Goal: Task Accomplishment & Management: Manage account settings

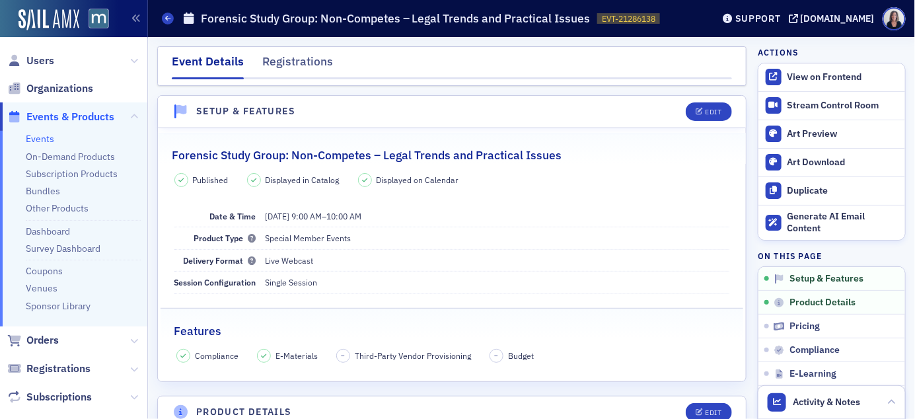
click at [79, 118] on span "Events & Products" at bounding box center [70, 117] width 88 height 15
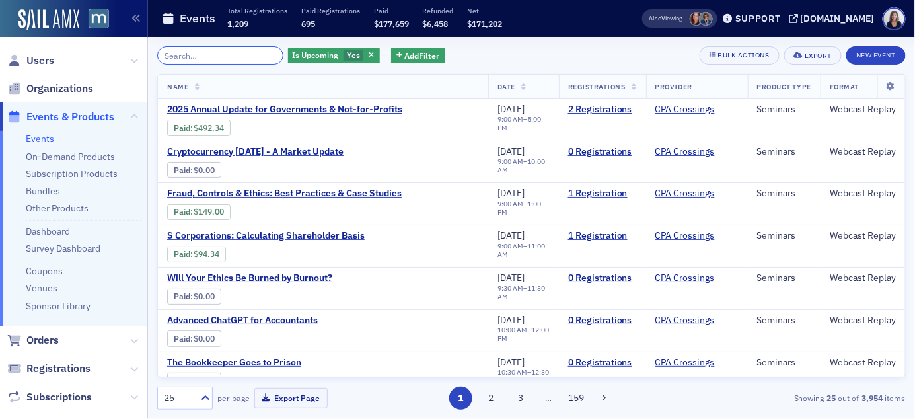
click at [188, 59] on input "search" at bounding box center [220, 55] width 126 height 19
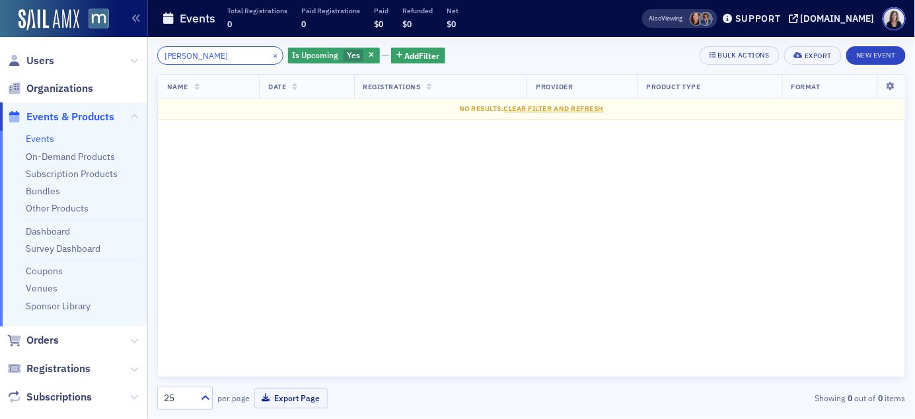
type input "[PERSON_NAME]"
click at [270, 58] on button "×" at bounding box center [276, 55] width 12 height 12
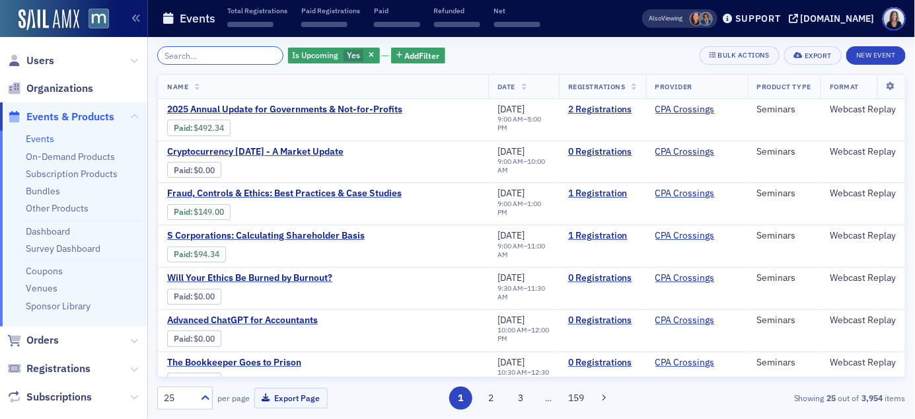
click at [248, 54] on input "search" at bounding box center [220, 55] width 126 height 19
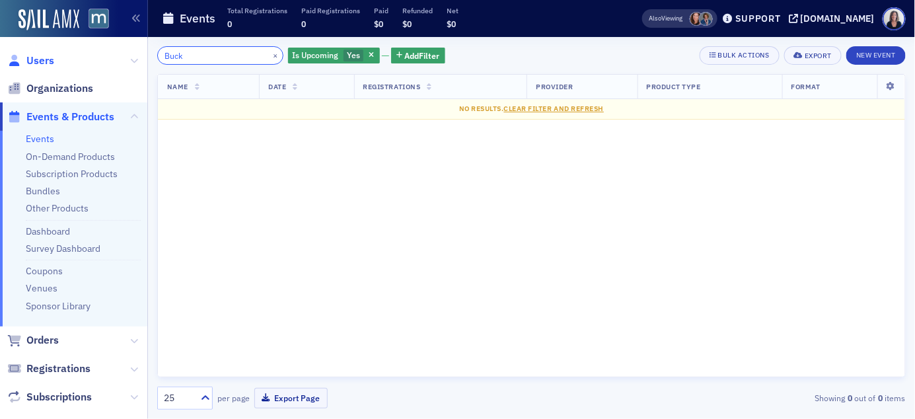
type input "Buck"
click at [48, 59] on span "Users" at bounding box center [40, 61] width 28 height 15
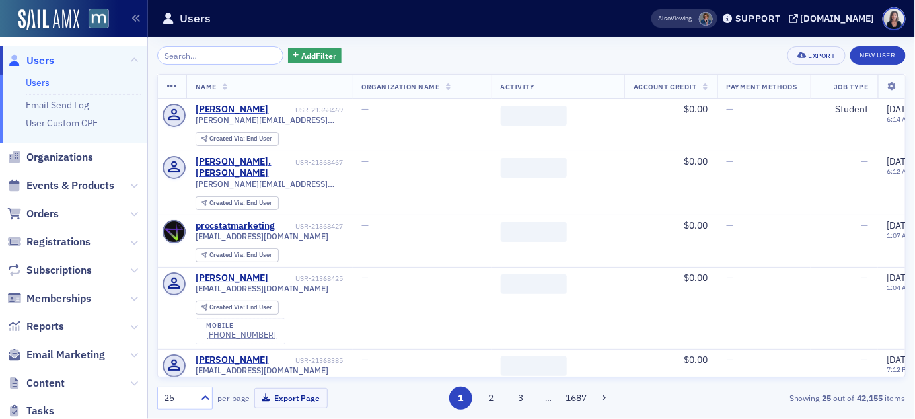
click at [203, 52] on input "search" at bounding box center [220, 55] width 126 height 19
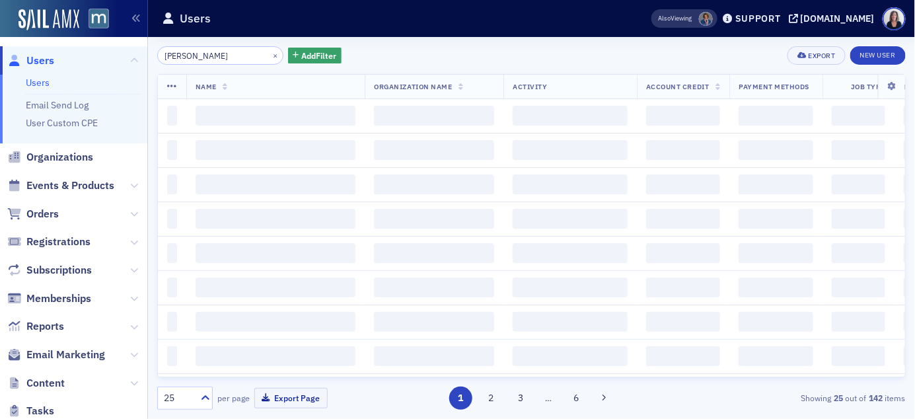
type input "[PERSON_NAME]"
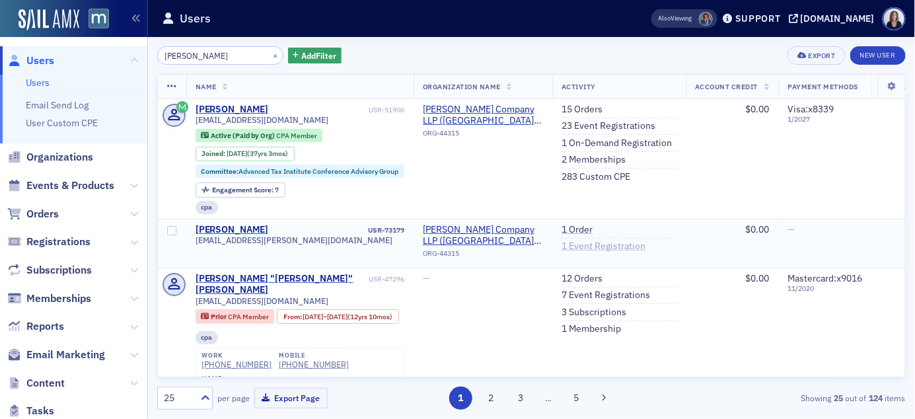
click at [594, 245] on link "1 Event Registration" at bounding box center [604, 247] width 84 height 12
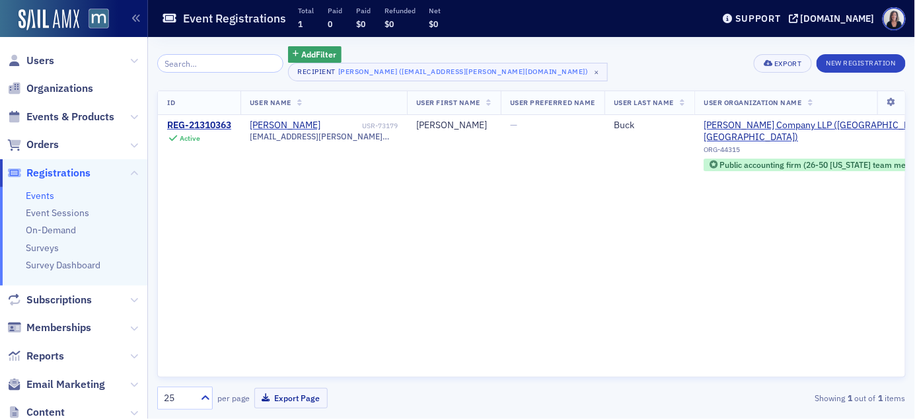
click at [252, 63] on input "search" at bounding box center [220, 63] width 126 height 19
type input "[PERSON_NAME]"
click at [46, 61] on span "Users" at bounding box center [40, 61] width 28 height 15
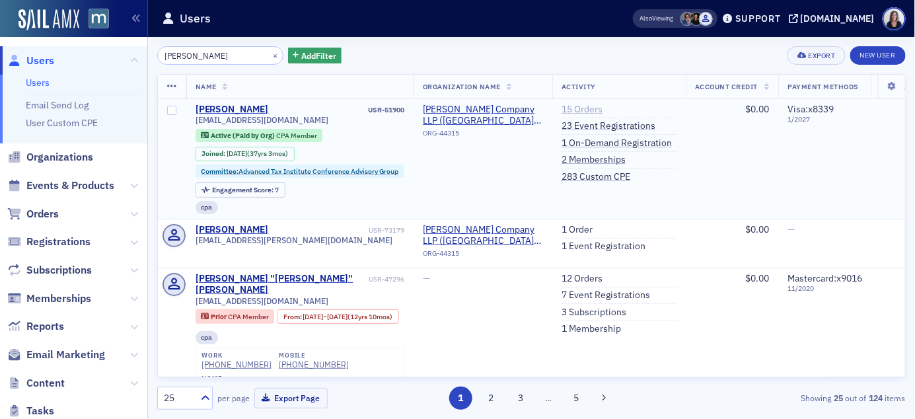
click at [592, 107] on link "15 Orders" at bounding box center [582, 110] width 41 height 12
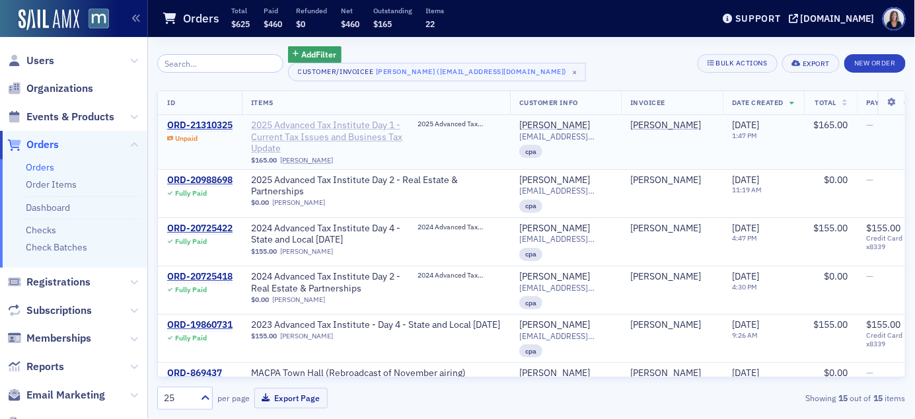
click at [348, 127] on span "2025 Advanced Tax Institute Day 1 - Current Tax Issues and Business Tax Update" at bounding box center [334, 137] width 167 height 35
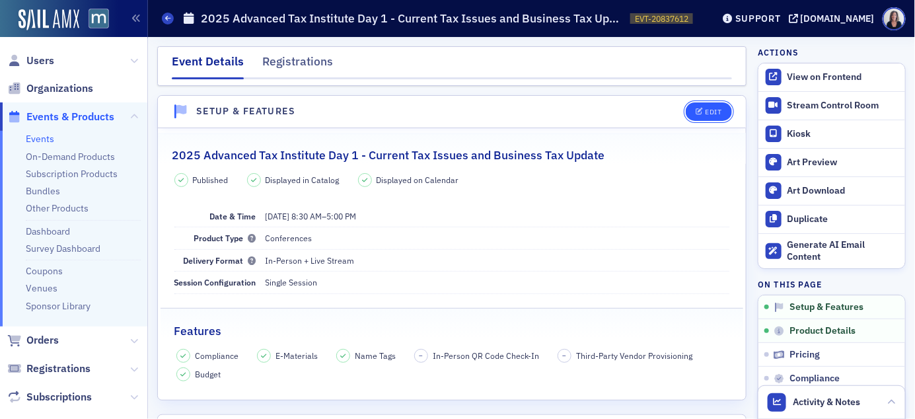
click at [713, 115] on div "Edit" at bounding box center [713, 111] width 17 height 7
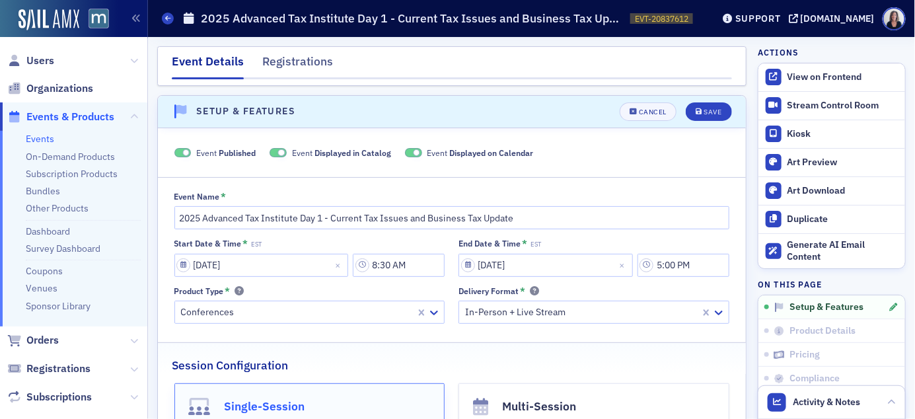
scroll to position [18, 0]
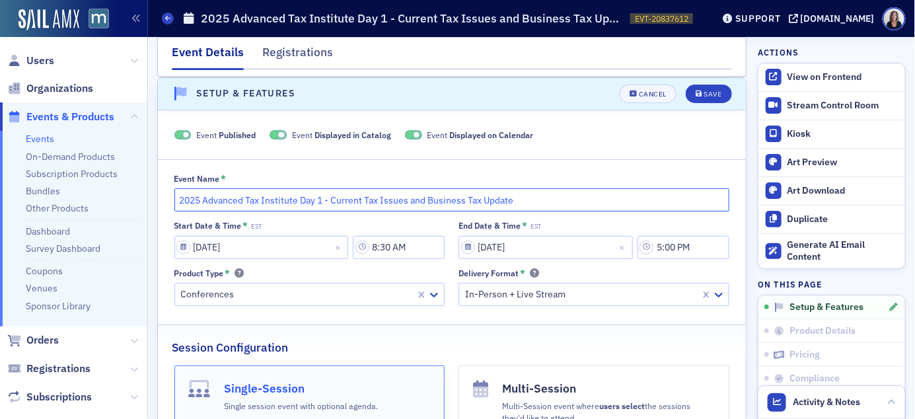
click at [670, 198] on input "2025 Advanced Tax Institute Day 1 - Current Tax Issues and Business Tax Update" at bounding box center [453, 199] width 556 height 23
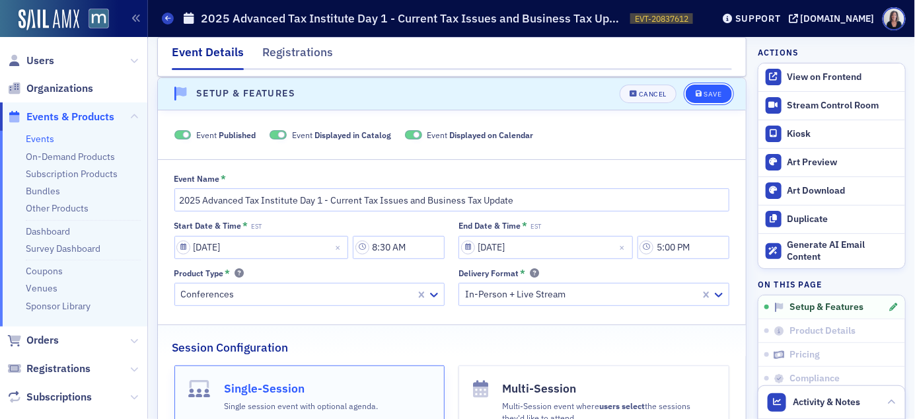
click at [715, 93] on div "Save" at bounding box center [713, 94] width 18 height 7
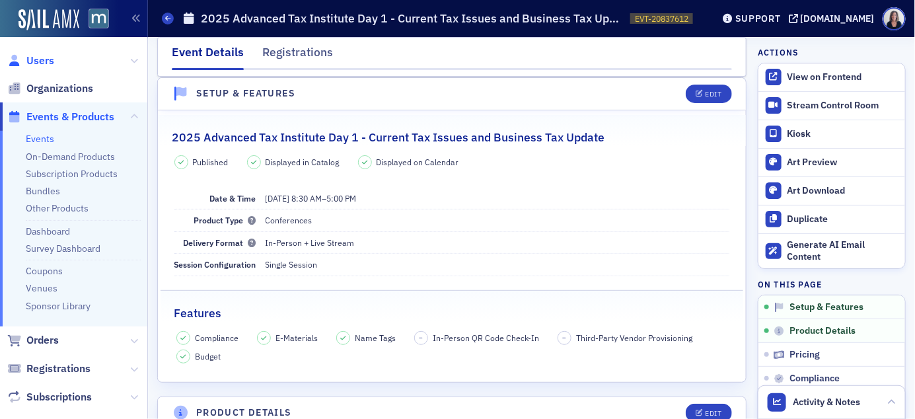
click at [47, 59] on span "Users" at bounding box center [40, 61] width 28 height 15
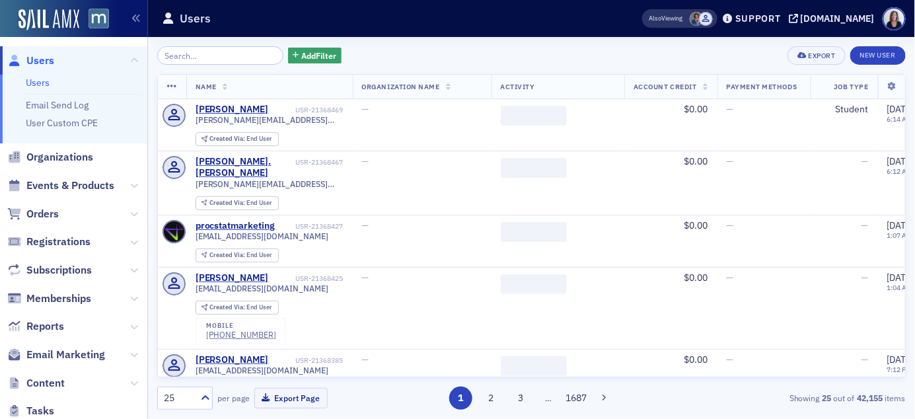
click at [186, 52] on input "search" at bounding box center [220, 55] width 126 height 19
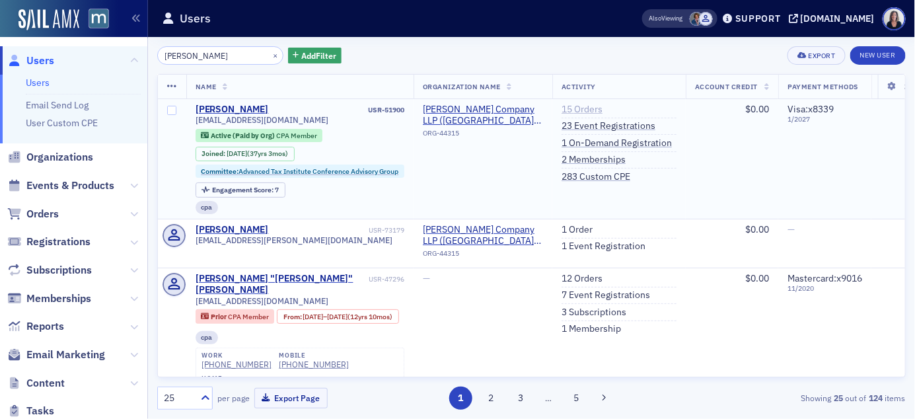
type input "[PERSON_NAME]"
click at [588, 107] on link "15 Orders" at bounding box center [582, 110] width 41 height 12
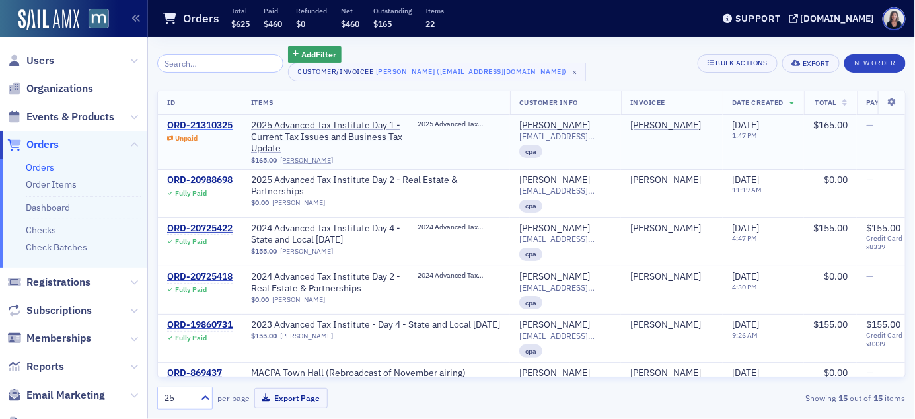
click at [209, 123] on div "ORD-21310325" at bounding box center [199, 126] width 65 height 12
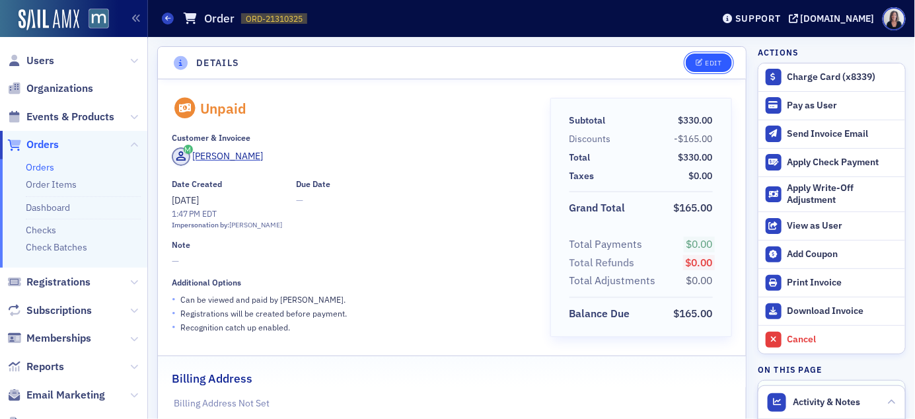
click at [715, 63] on div "Edit" at bounding box center [713, 62] width 17 height 7
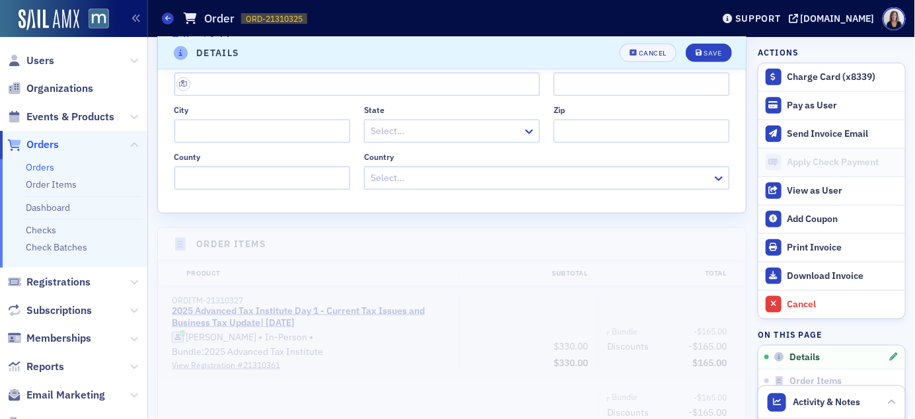
scroll to position [392, 0]
click at [718, 54] on div "Save" at bounding box center [713, 53] width 18 height 7
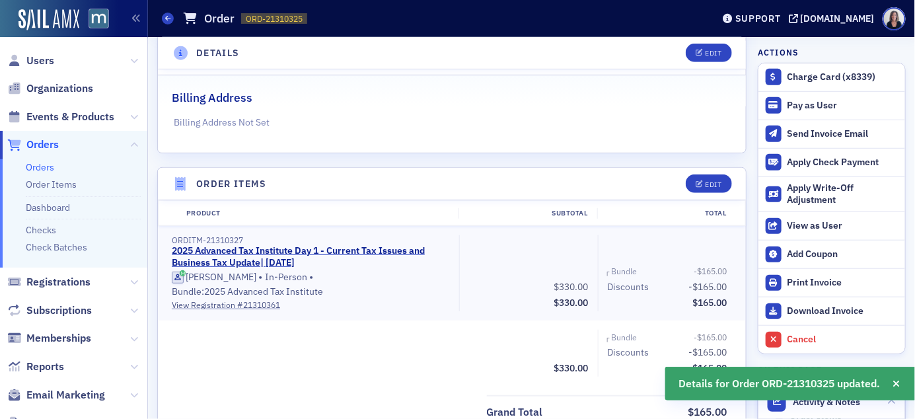
scroll to position [282, 0]
click at [715, 184] on div "Edit" at bounding box center [713, 183] width 17 height 7
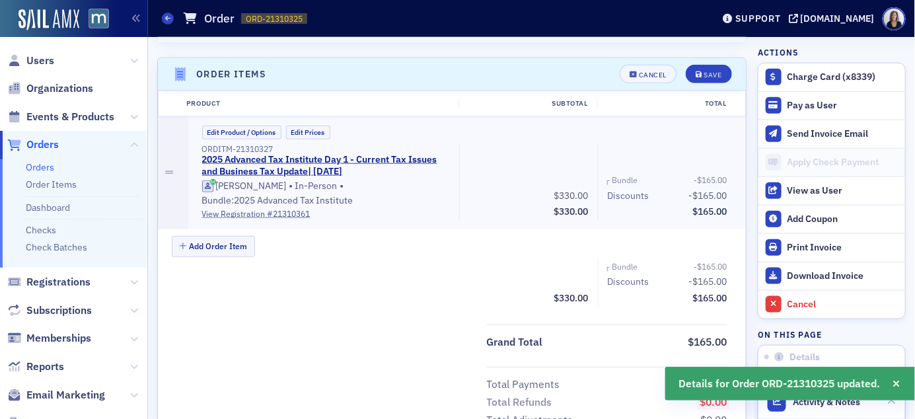
scroll to position [404, 0]
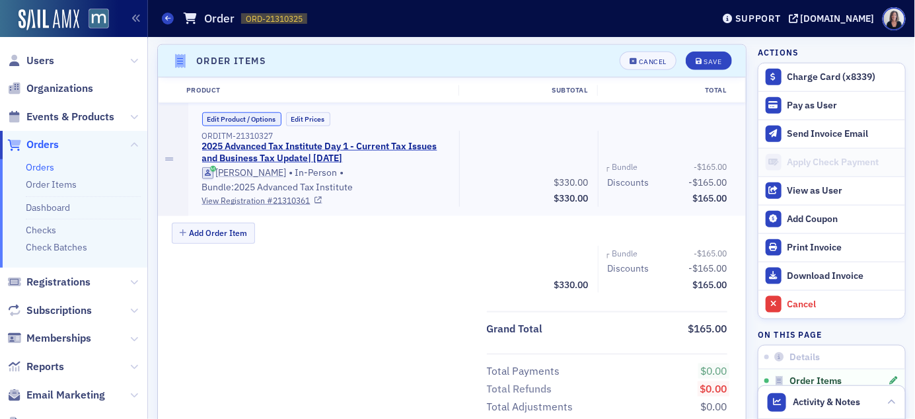
click at [271, 117] on button "Edit Product / Options" at bounding box center [241, 119] width 79 height 14
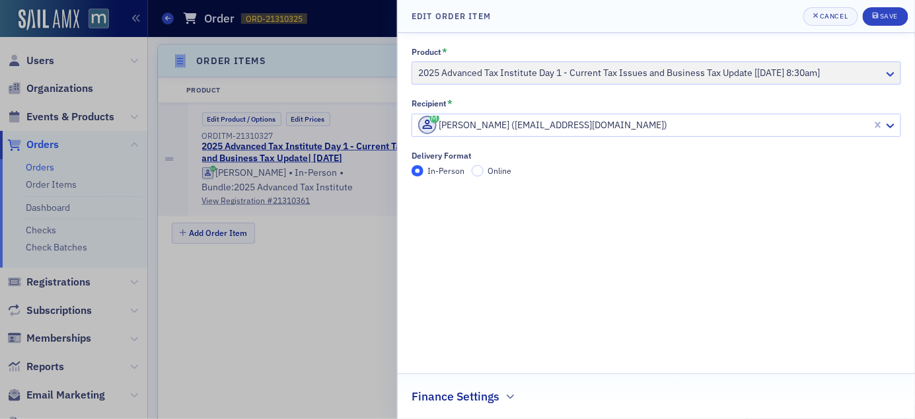
click at [891, 75] on div "Product * 2025 Advanced Tax Institute Day 1 - Current Tax Issues and Business T…" at bounding box center [657, 66] width 490 height 38
click at [861, 71] on div "Product * 2025 Advanced Tax Institute Day 1 - Current Tax Issues and Business T…" at bounding box center [657, 66] width 490 height 38
click at [893, 77] on div "Product * 2025 Advanced Tax Institute Day 1 - Current Tax Issues and Business T…" at bounding box center [657, 66] width 490 height 38
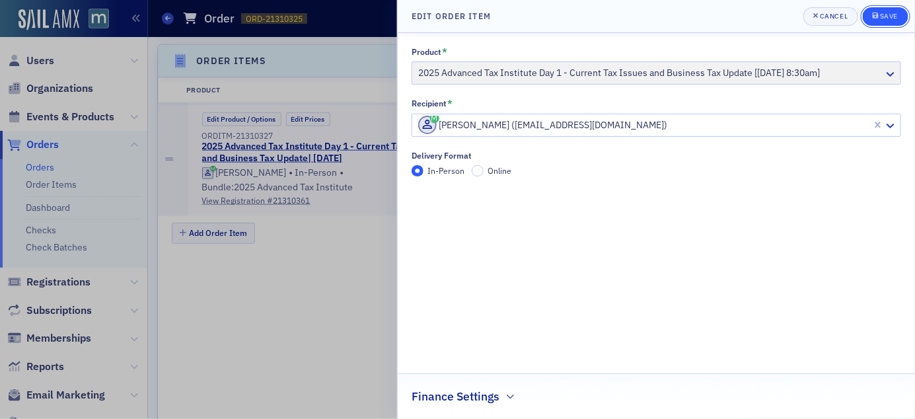
click at [891, 20] on div "Save" at bounding box center [889, 16] width 18 height 7
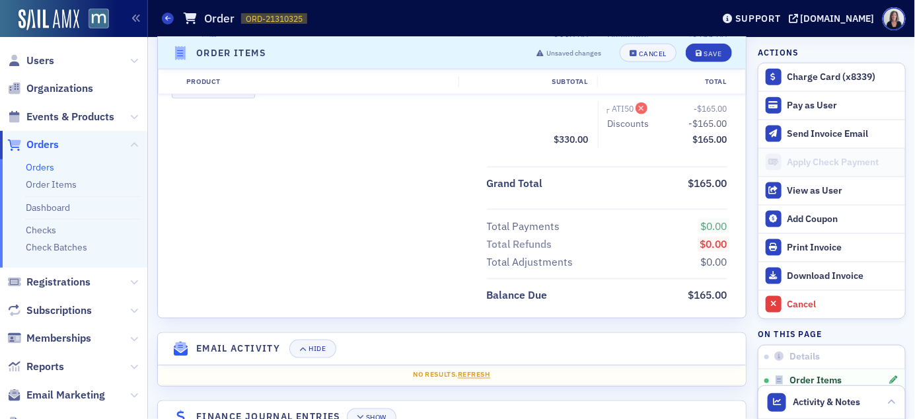
scroll to position [543, 0]
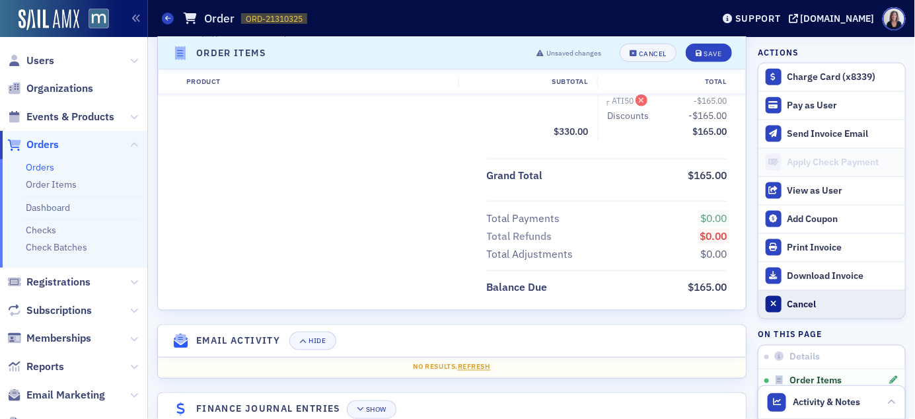
click at [799, 301] on div "Cancel" at bounding box center [843, 305] width 111 height 12
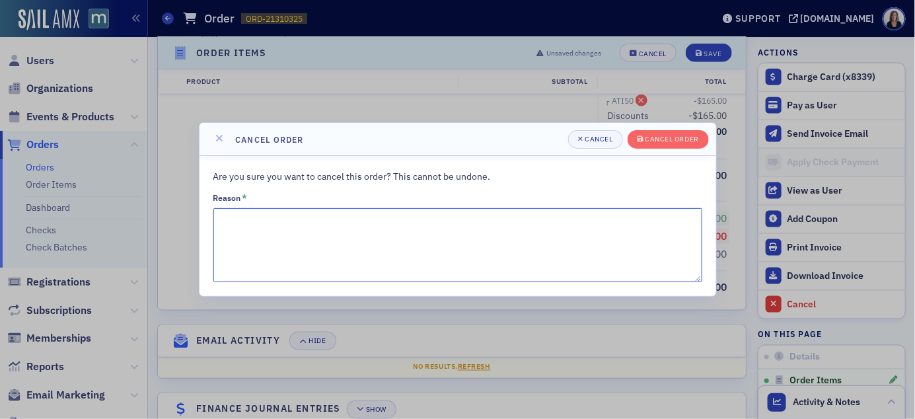
click at [518, 242] on textarea "Reason *" at bounding box center [458, 245] width 489 height 74
type textarea "Should be registered for Day 4"
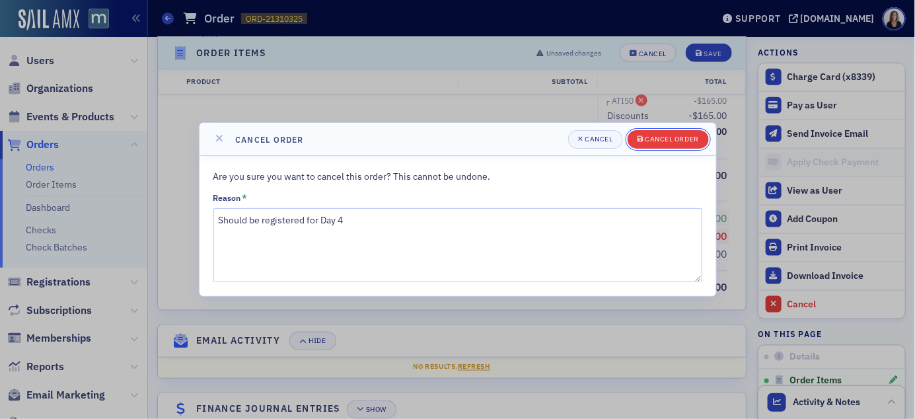
click at [682, 139] on div "Cancel order" at bounding box center [673, 139] width 54 height 7
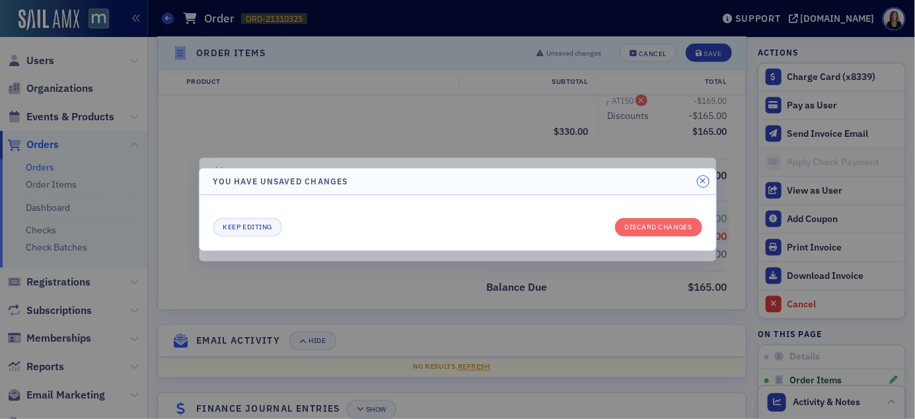
click at [705, 180] on icon "button" at bounding box center [704, 181] width 6 height 8
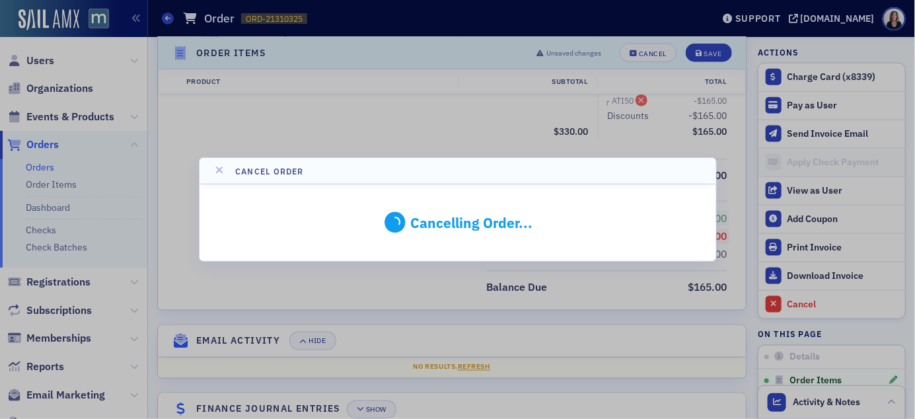
click at [222, 170] on icon at bounding box center [220, 171] width 13 height 12
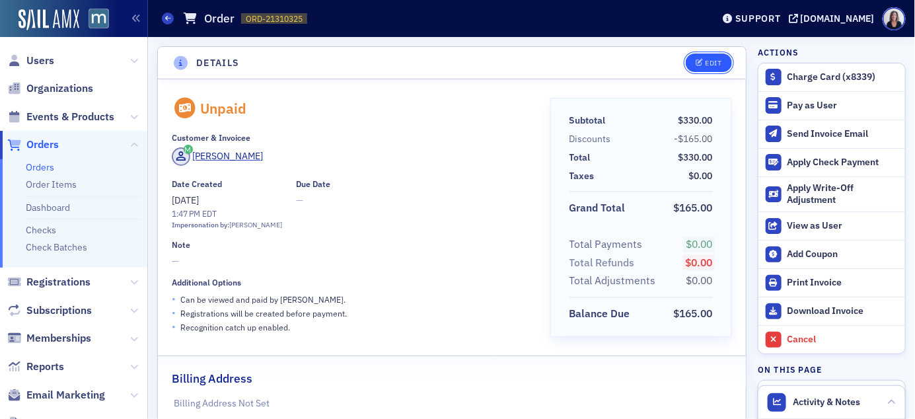
click at [724, 63] on button "Edit" at bounding box center [709, 63] width 46 height 19
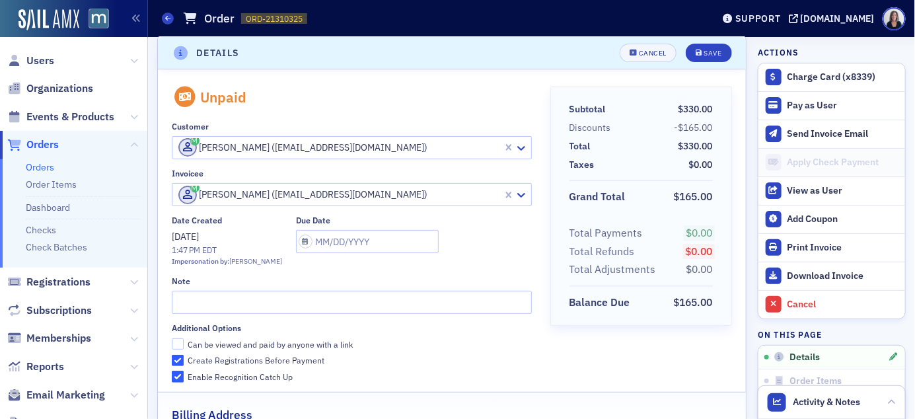
scroll to position [17, 0]
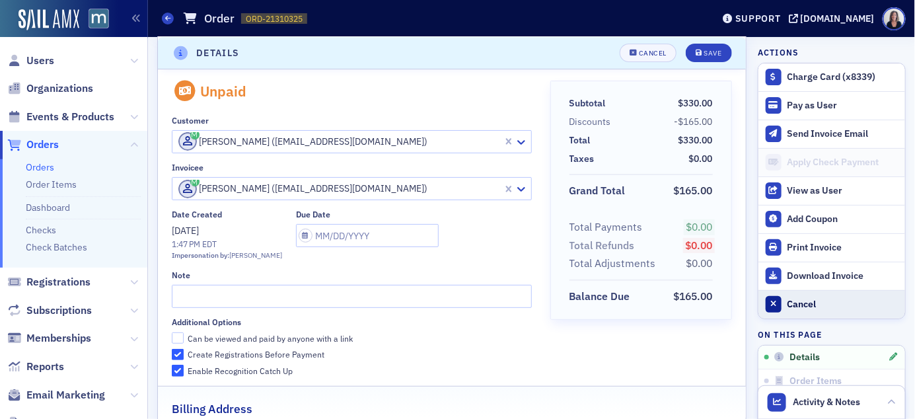
click at [774, 303] on icon at bounding box center [774, 304] width 6 height 8
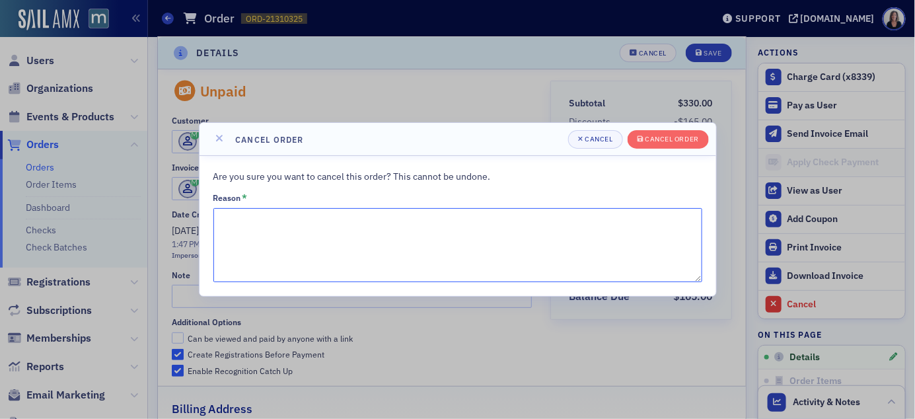
click at [577, 245] on textarea "Reason *" at bounding box center [458, 245] width 489 height 74
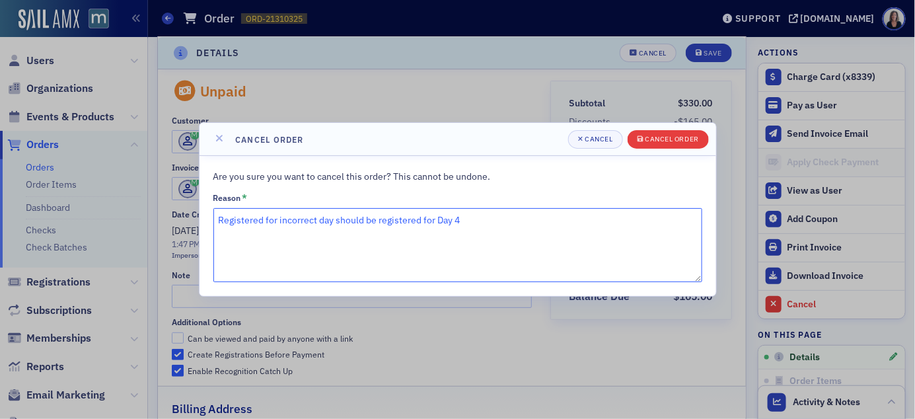
type textarea "Registered for incorrect day should be registered for Day 4"
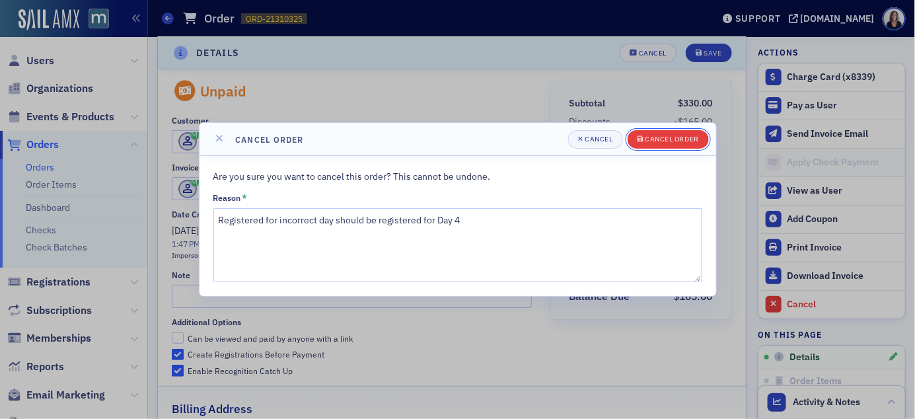
click at [695, 142] on div "Cancel order" at bounding box center [673, 139] width 54 height 7
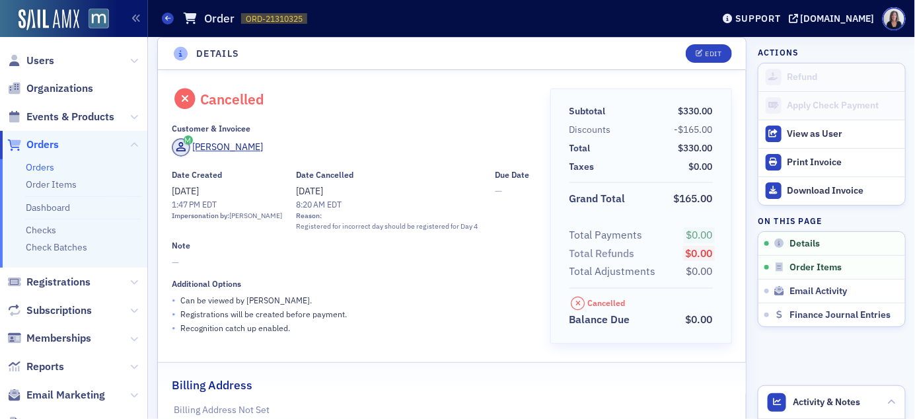
scroll to position [0, 0]
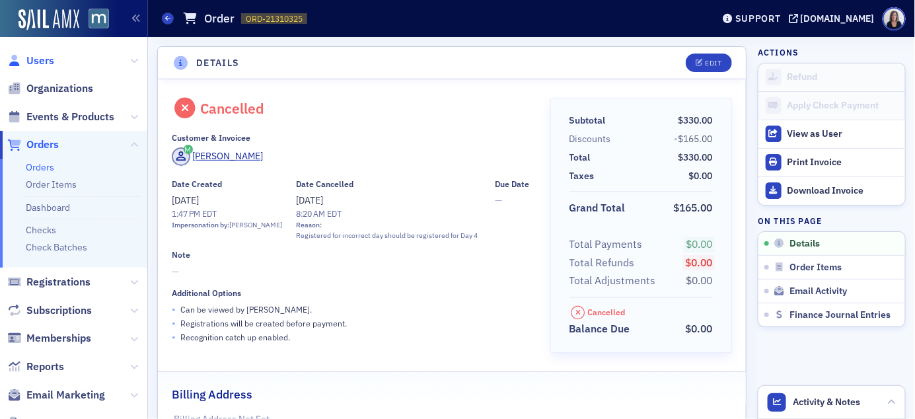
click at [46, 59] on span "Users" at bounding box center [40, 61] width 28 height 15
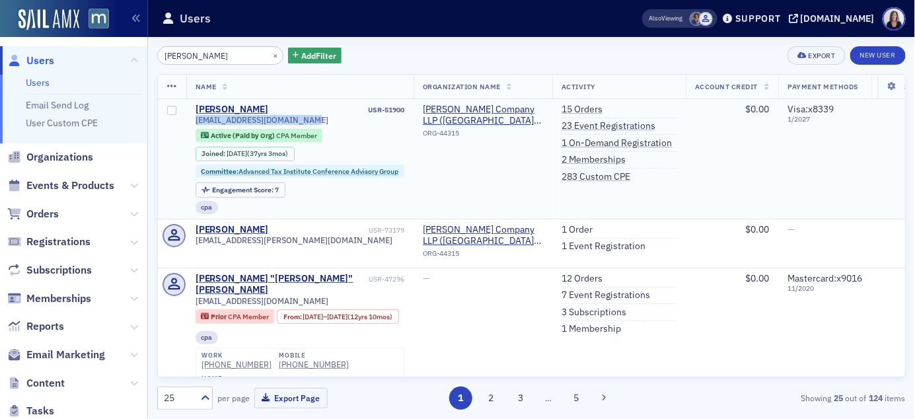
click at [319, 116] on div "[EMAIL_ADDRESS][DOMAIN_NAME]" at bounding box center [301, 120] width 210 height 10
copy span "[EMAIL_ADDRESS][DOMAIN_NAME]"
click at [70, 241] on span "Registrations" at bounding box center [58, 242] width 64 height 15
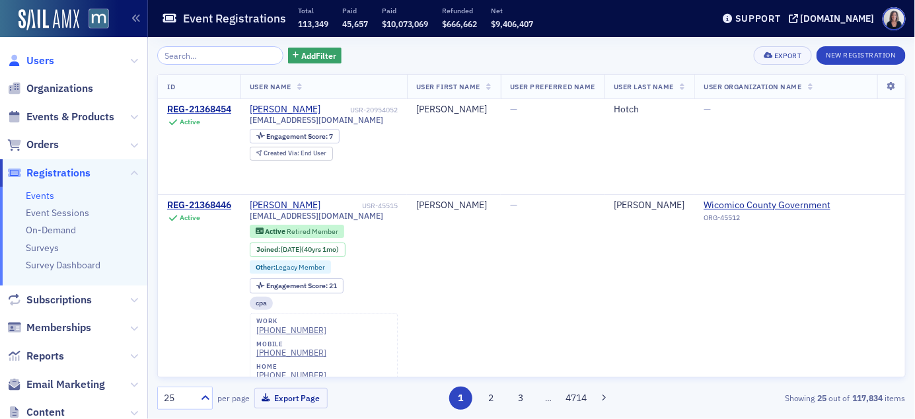
click at [36, 59] on span "Users" at bounding box center [40, 61] width 28 height 15
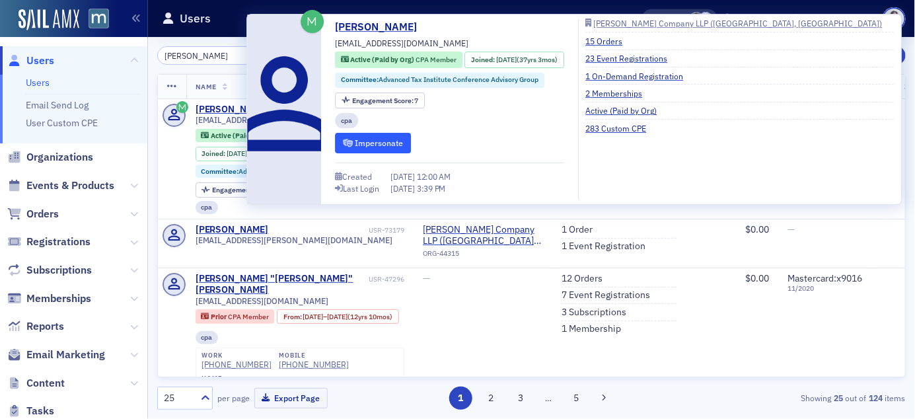
click at [373, 143] on button "Impersonate" at bounding box center [373, 143] width 76 height 20
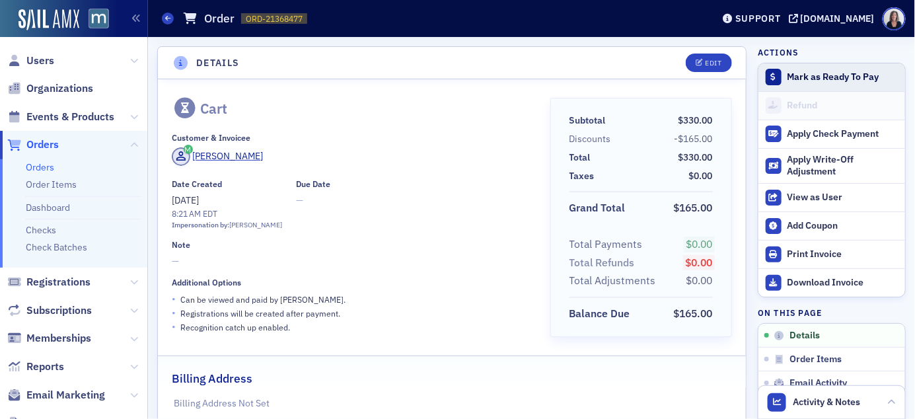
click at [804, 75] on div "Mark as Ready To Pay" at bounding box center [843, 77] width 111 height 12
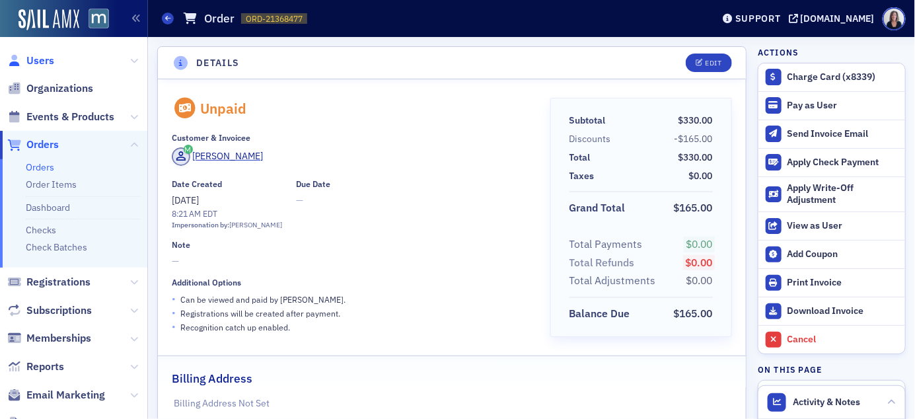
click at [49, 62] on span "Users" at bounding box center [40, 61] width 28 height 15
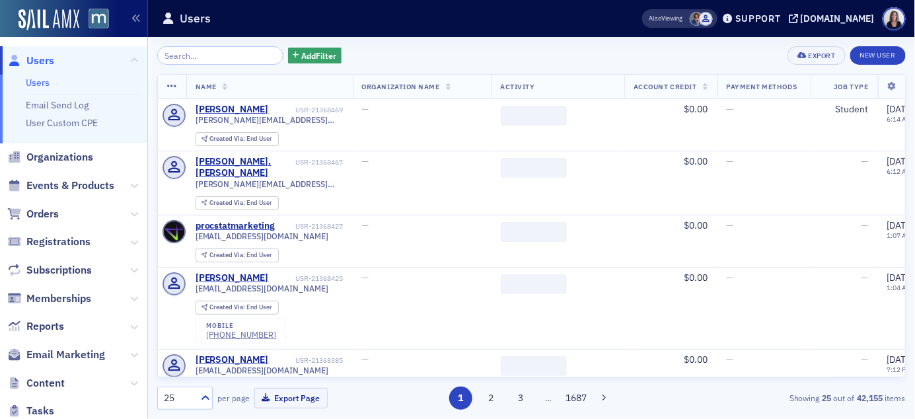
click at [175, 56] on input "search" at bounding box center [220, 55] width 126 height 19
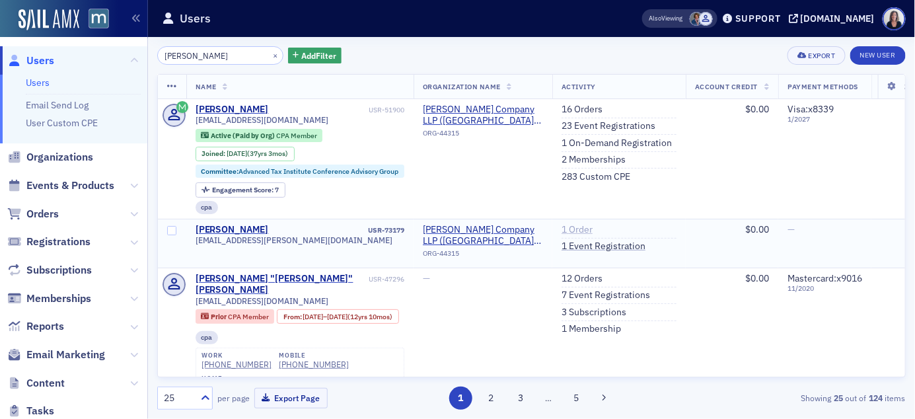
type input "[PERSON_NAME]"
click at [582, 228] on link "1 Order" at bounding box center [577, 230] width 31 height 12
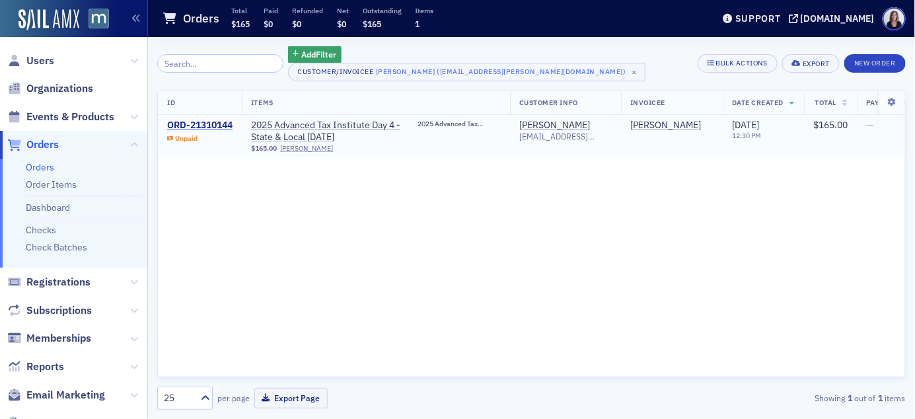
click at [225, 124] on div "ORD-21310144" at bounding box center [199, 126] width 65 height 12
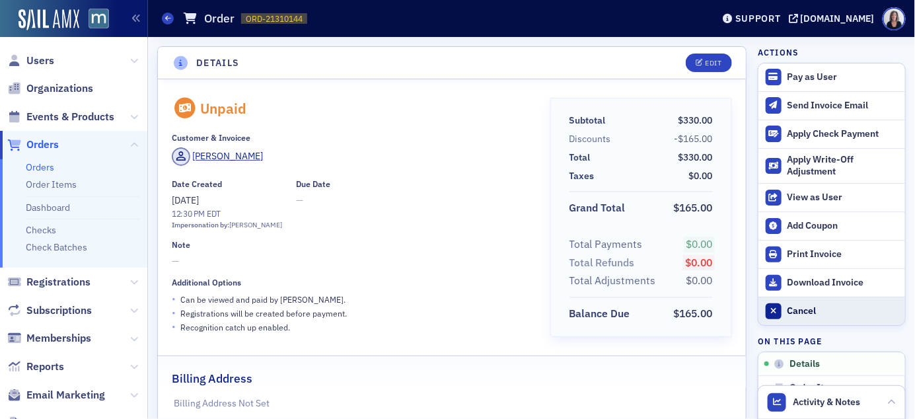
click at [811, 314] on div "Cancel" at bounding box center [843, 311] width 111 height 12
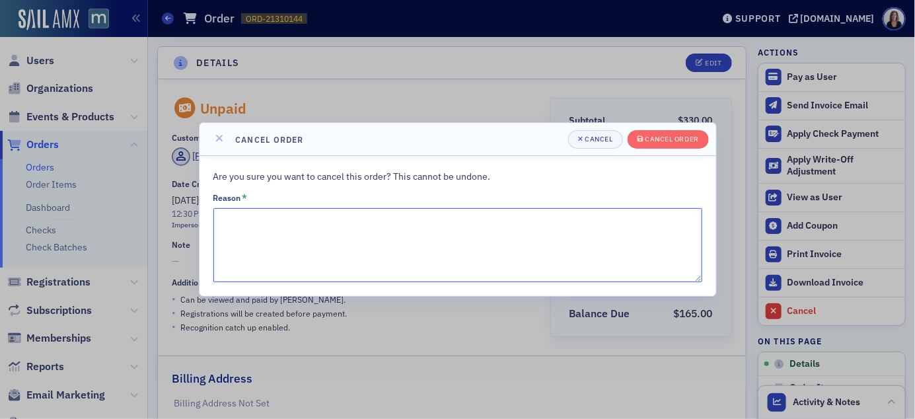
click at [483, 239] on textarea "Reason *" at bounding box center [458, 245] width 489 height 74
type textarea "Registered in wrong account"
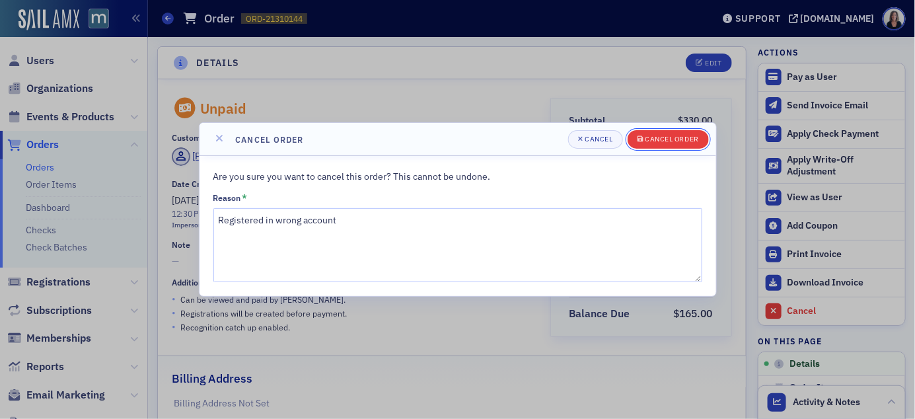
click at [692, 137] on div "Cancel order" at bounding box center [673, 139] width 54 height 7
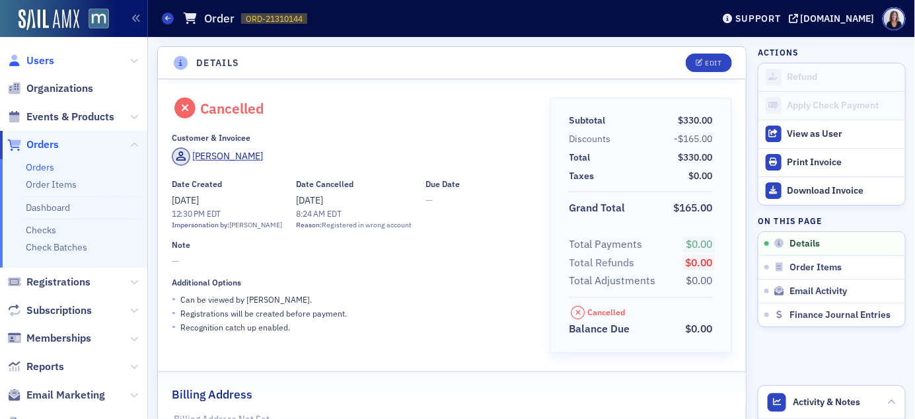
click at [46, 61] on span "Users" at bounding box center [40, 61] width 28 height 15
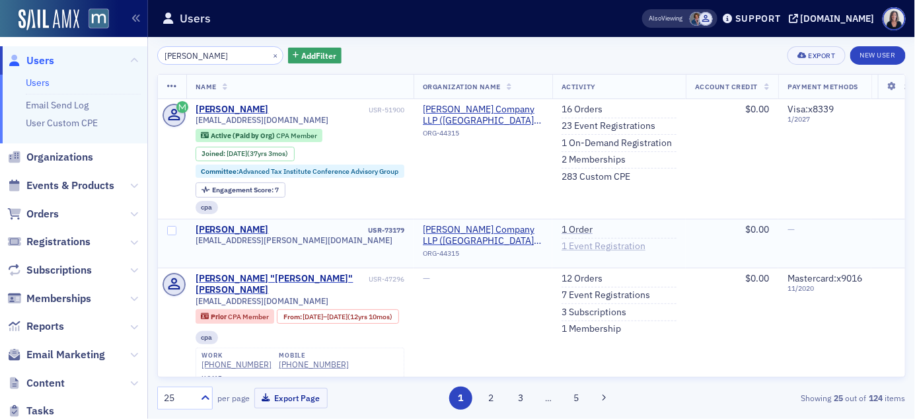
click at [592, 249] on link "1 Event Registration" at bounding box center [604, 247] width 84 height 12
click at [591, 227] on link "1 Order" at bounding box center [577, 230] width 31 height 12
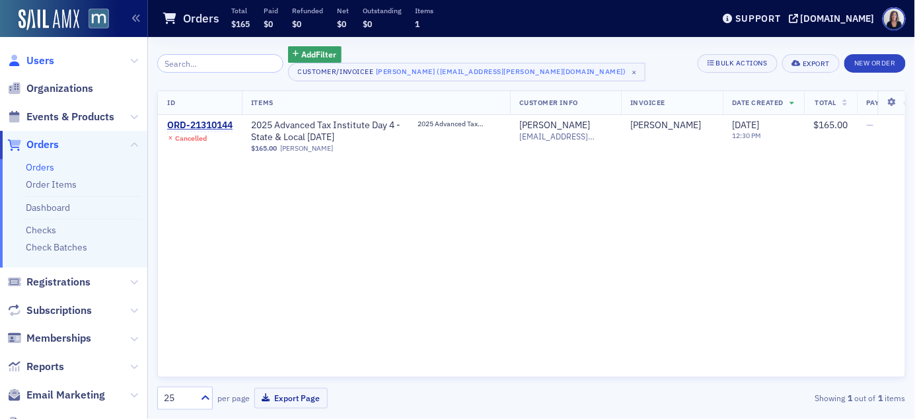
click at [46, 58] on span "Users" at bounding box center [40, 61] width 28 height 15
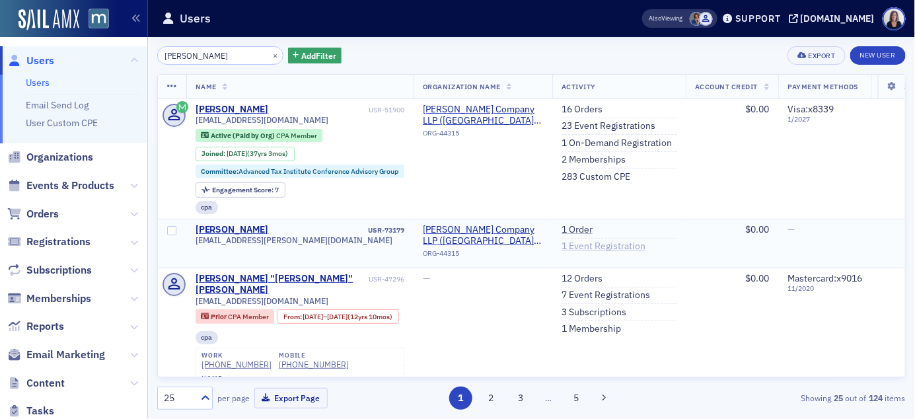
click at [589, 249] on link "1 Event Registration" at bounding box center [604, 247] width 84 height 12
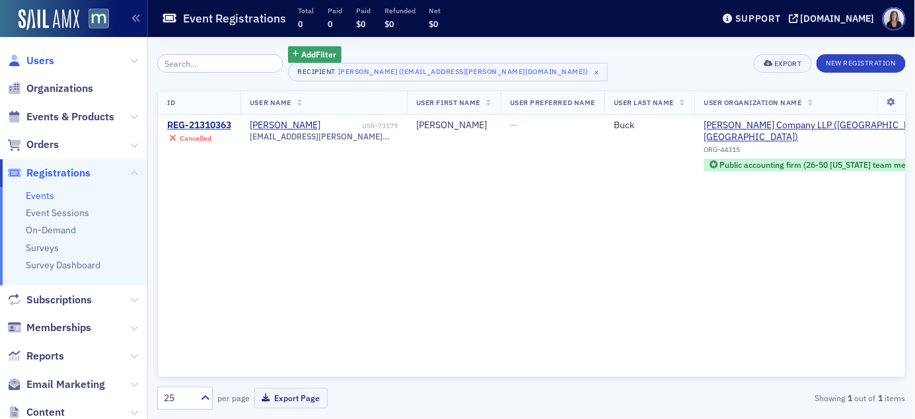
click at [50, 58] on span "Users" at bounding box center [40, 61] width 28 height 15
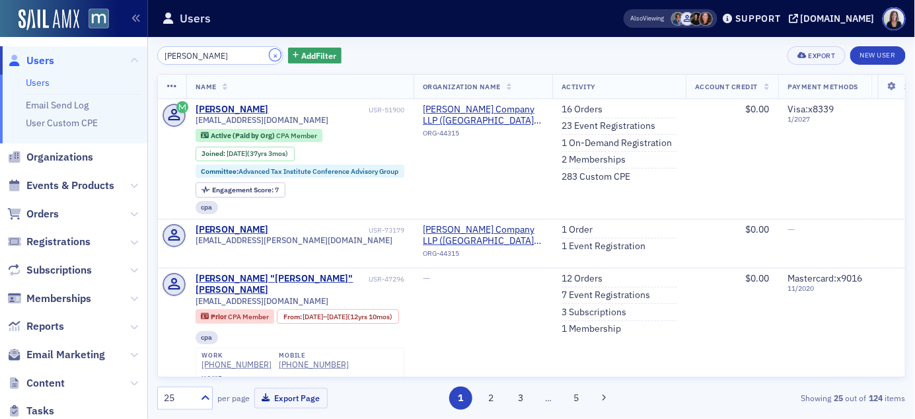
click at [270, 56] on button "×" at bounding box center [276, 55] width 12 height 12
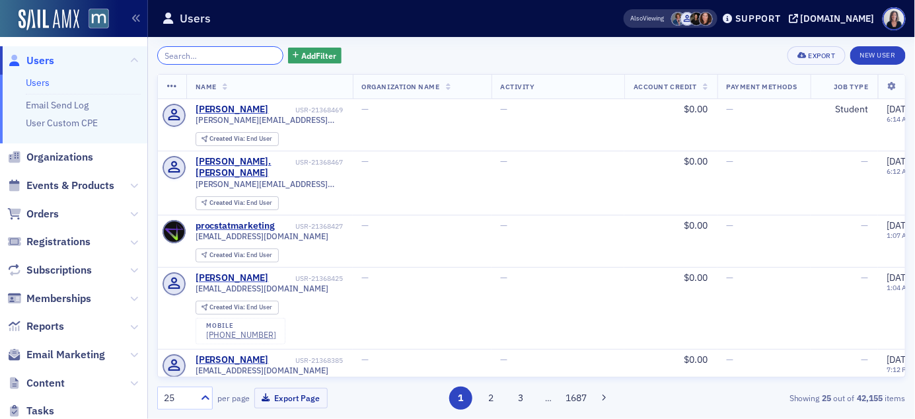
click at [221, 58] on input "search" at bounding box center [220, 55] width 126 height 19
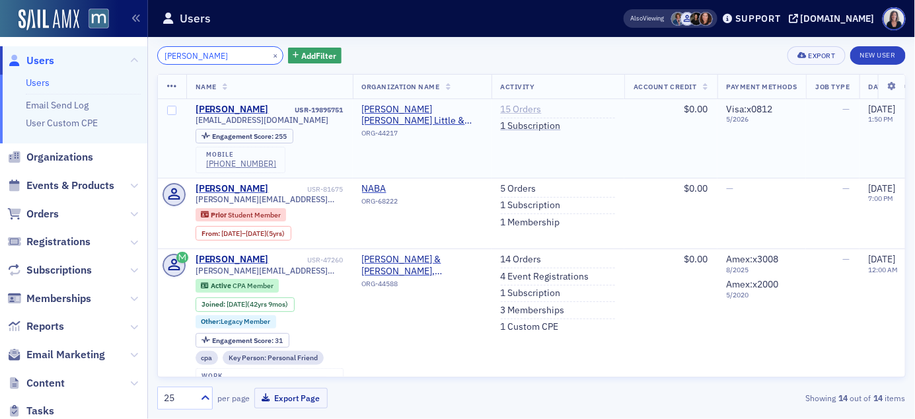
type input "Brandi Selby"
click at [519, 110] on link "15 Orders" at bounding box center [521, 110] width 41 height 12
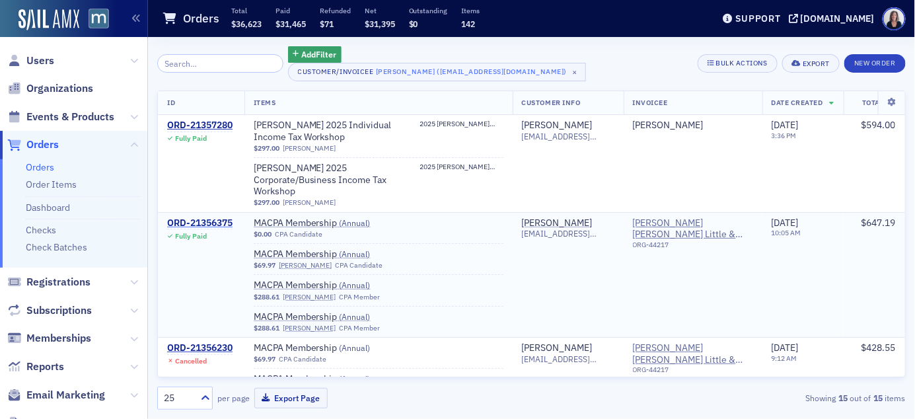
click at [195, 217] on div "ORD-21356375" at bounding box center [199, 223] width 65 height 12
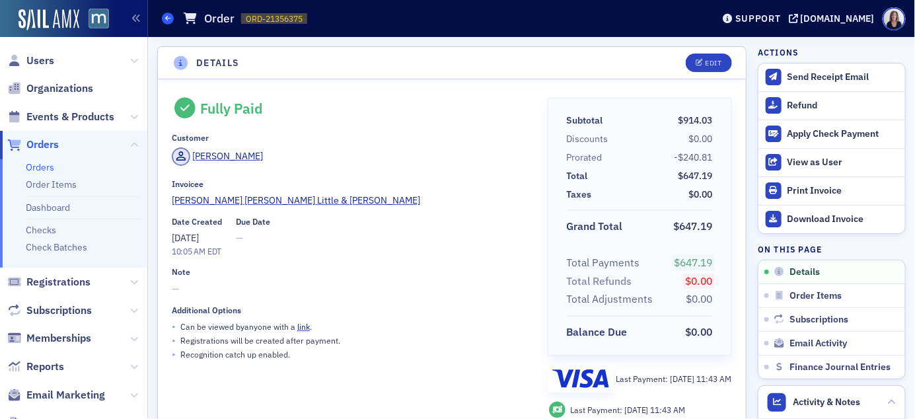
click at [171, 22] on span at bounding box center [168, 19] width 12 height 12
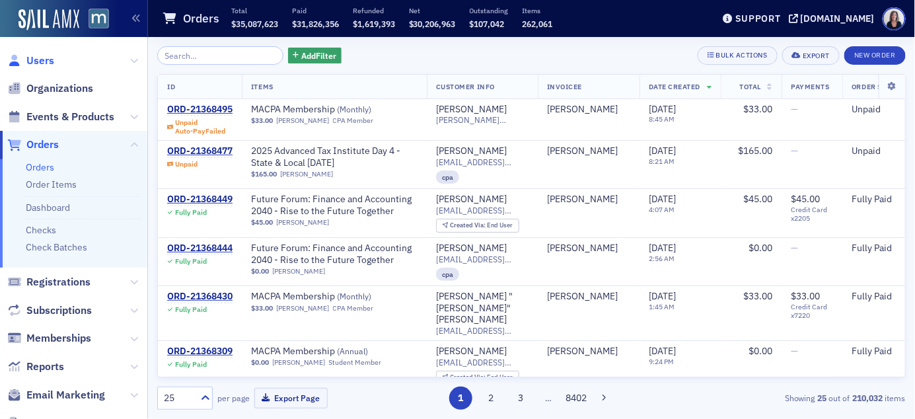
click at [44, 57] on span "Users" at bounding box center [40, 61] width 28 height 15
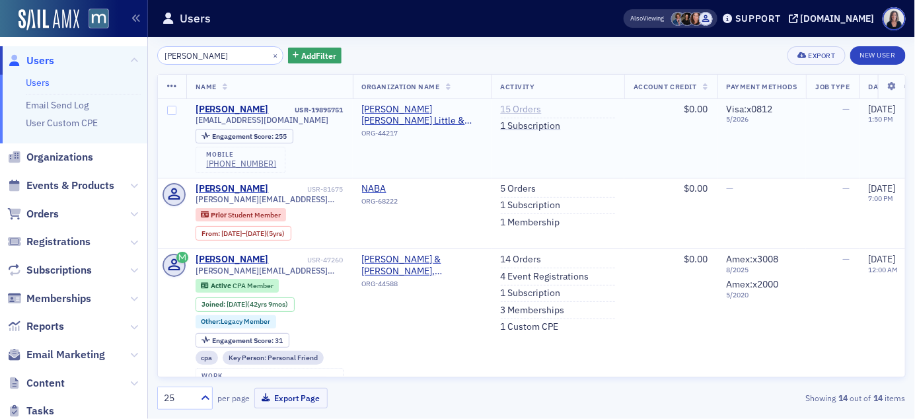
click at [537, 106] on link "15 Orders" at bounding box center [521, 110] width 41 height 12
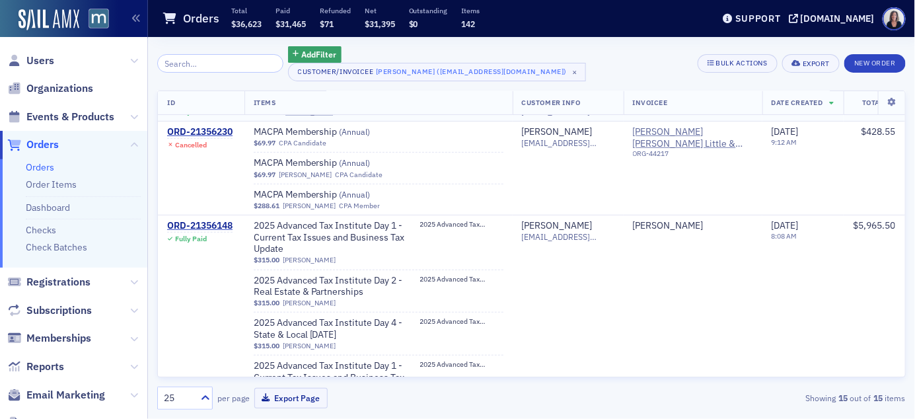
scroll to position [214, 0]
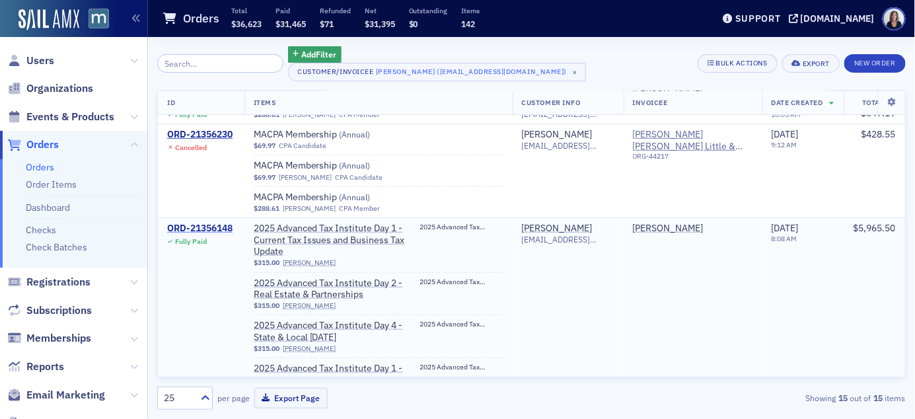
click at [192, 223] on div "ORD-21356148" at bounding box center [199, 229] width 65 height 12
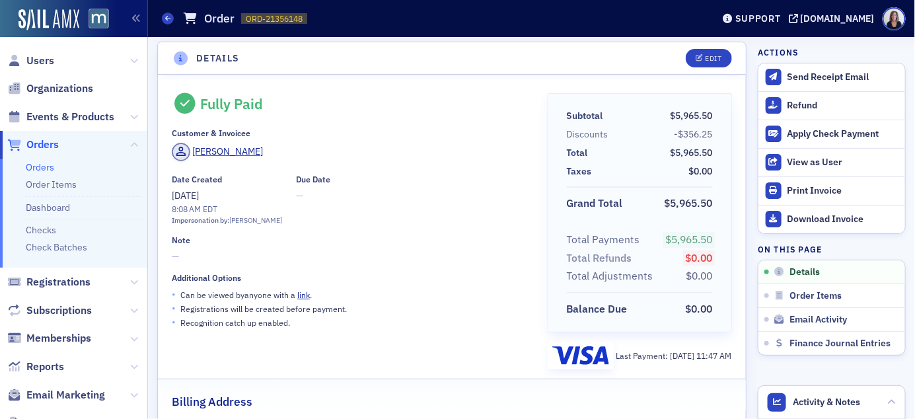
scroll to position [4, 0]
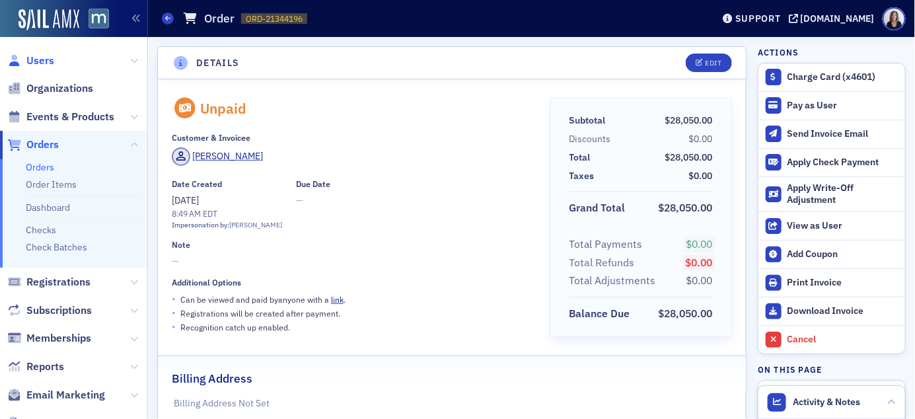
click at [44, 63] on span "Users" at bounding box center [40, 61] width 28 height 15
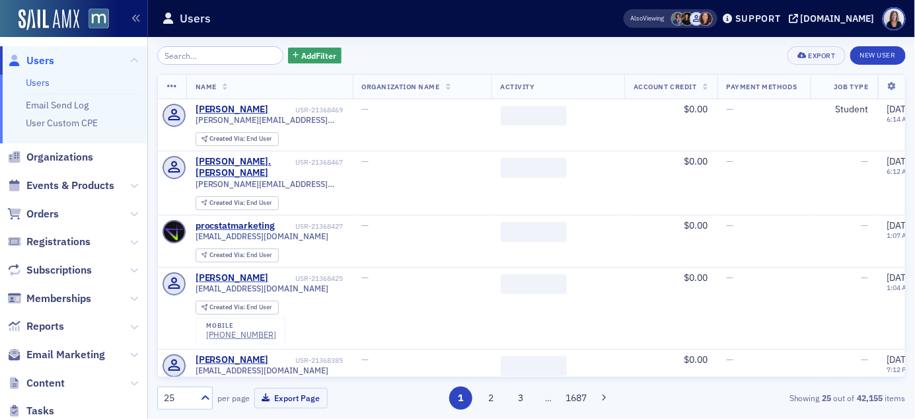
click at [175, 57] on input "search" at bounding box center [220, 55] width 126 height 19
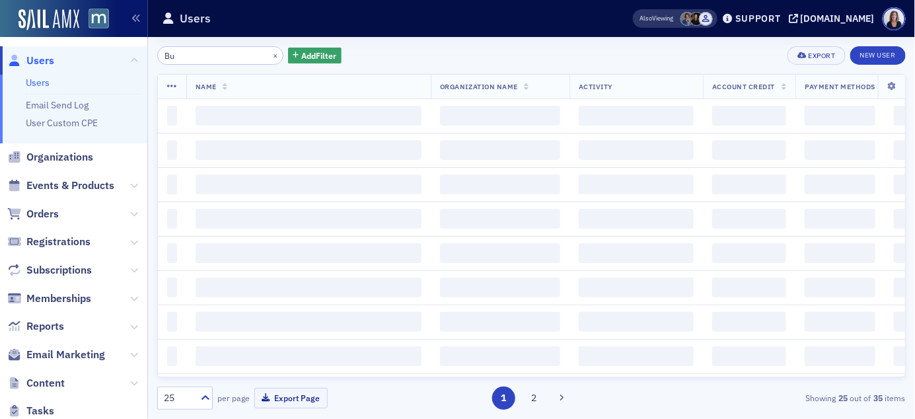
type input "B"
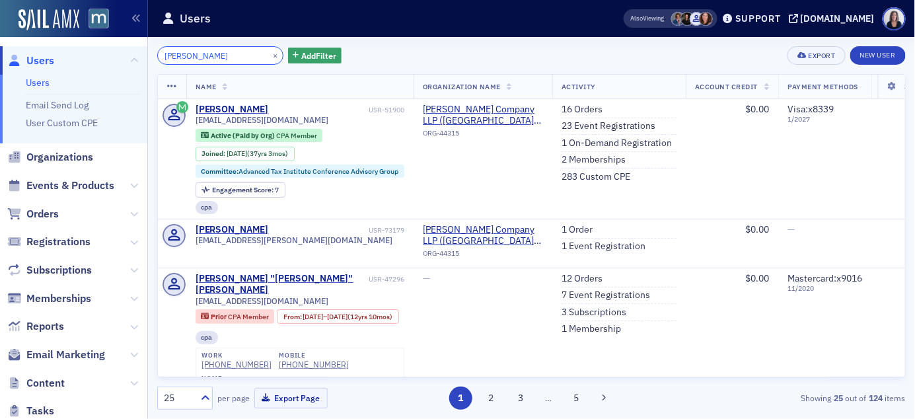
type input "[PERSON_NAME]"
